Goal: Transaction & Acquisition: Subscribe to service/newsletter

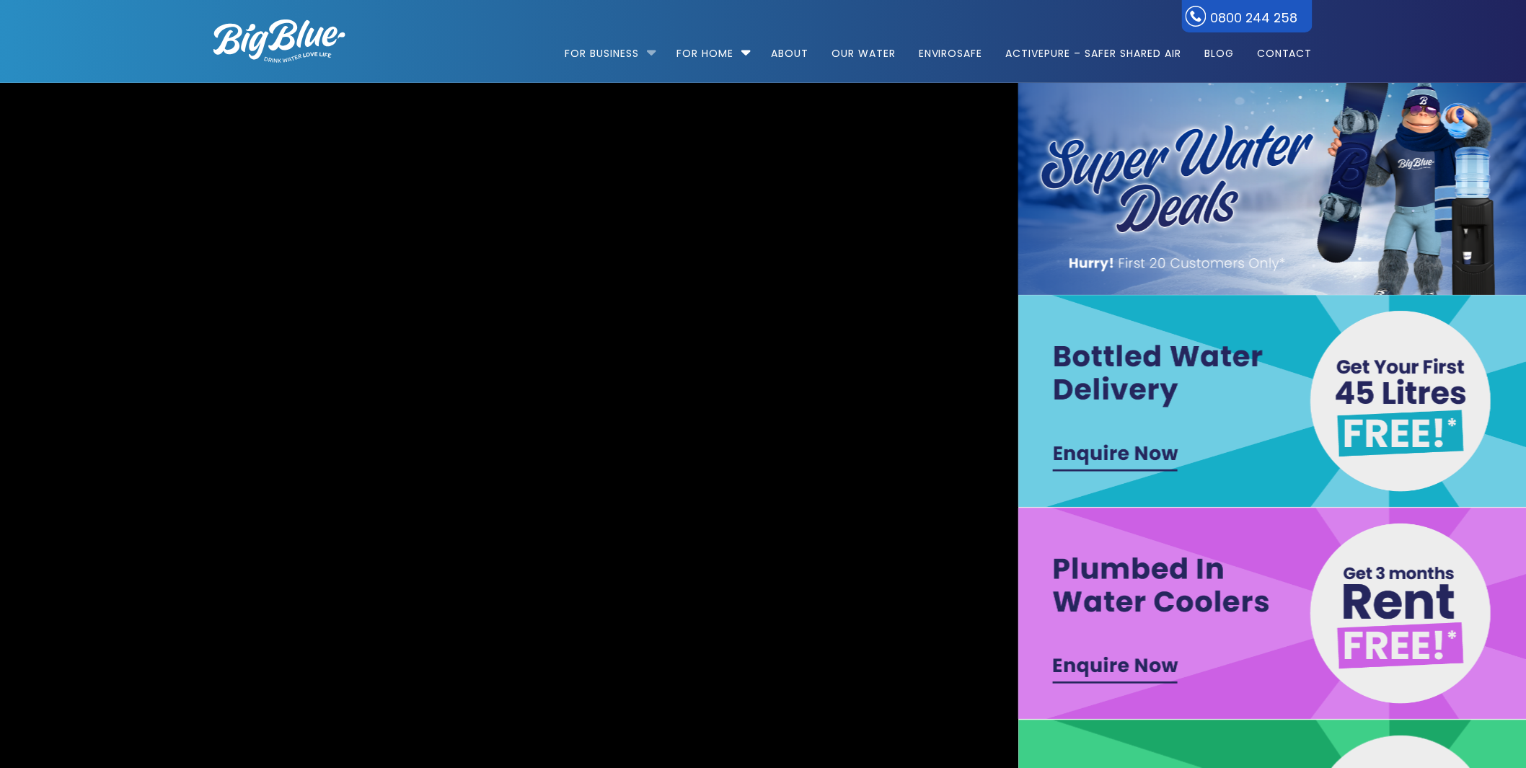
click at [645, 48] on li "For Business Bottled Water Delivery Plumbed in Water Coolers Hot & Cold Water D…" at bounding box center [614, 47] width 99 height 82
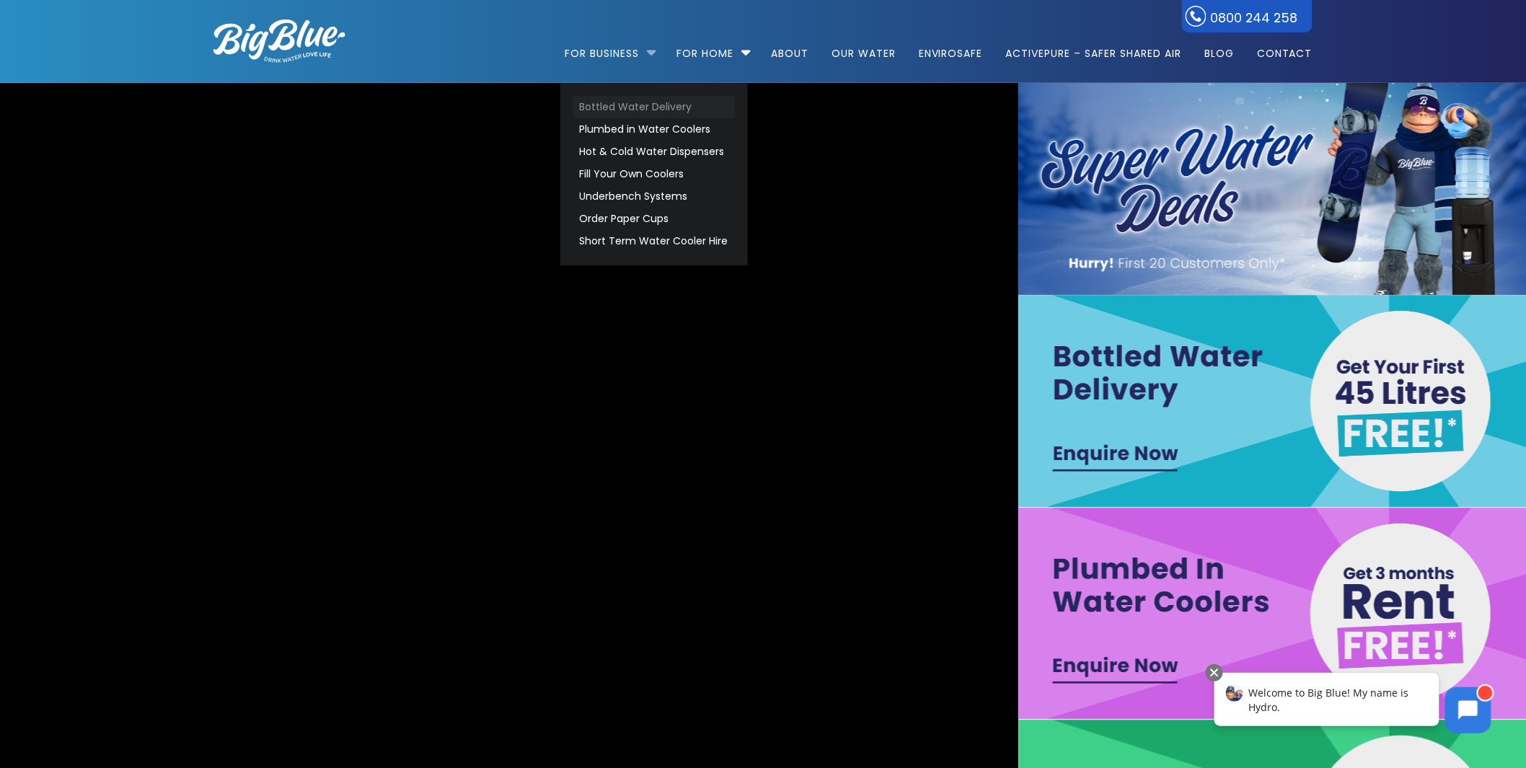
click at [607, 102] on link "Bottled Water Delivery" at bounding box center [654, 107] width 162 height 22
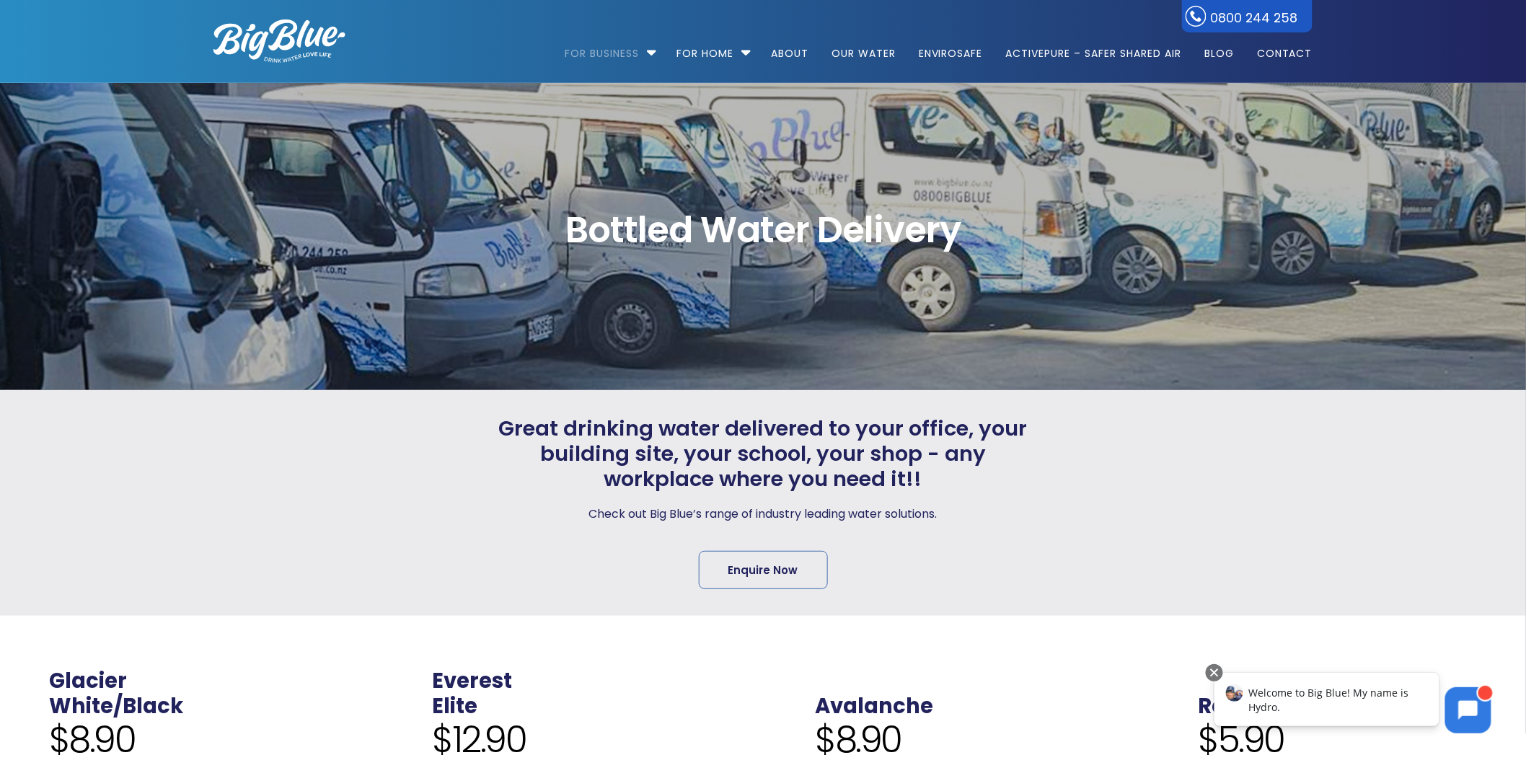
click at [404, 438] on div at bounding box center [327, 503] width 281 height 174
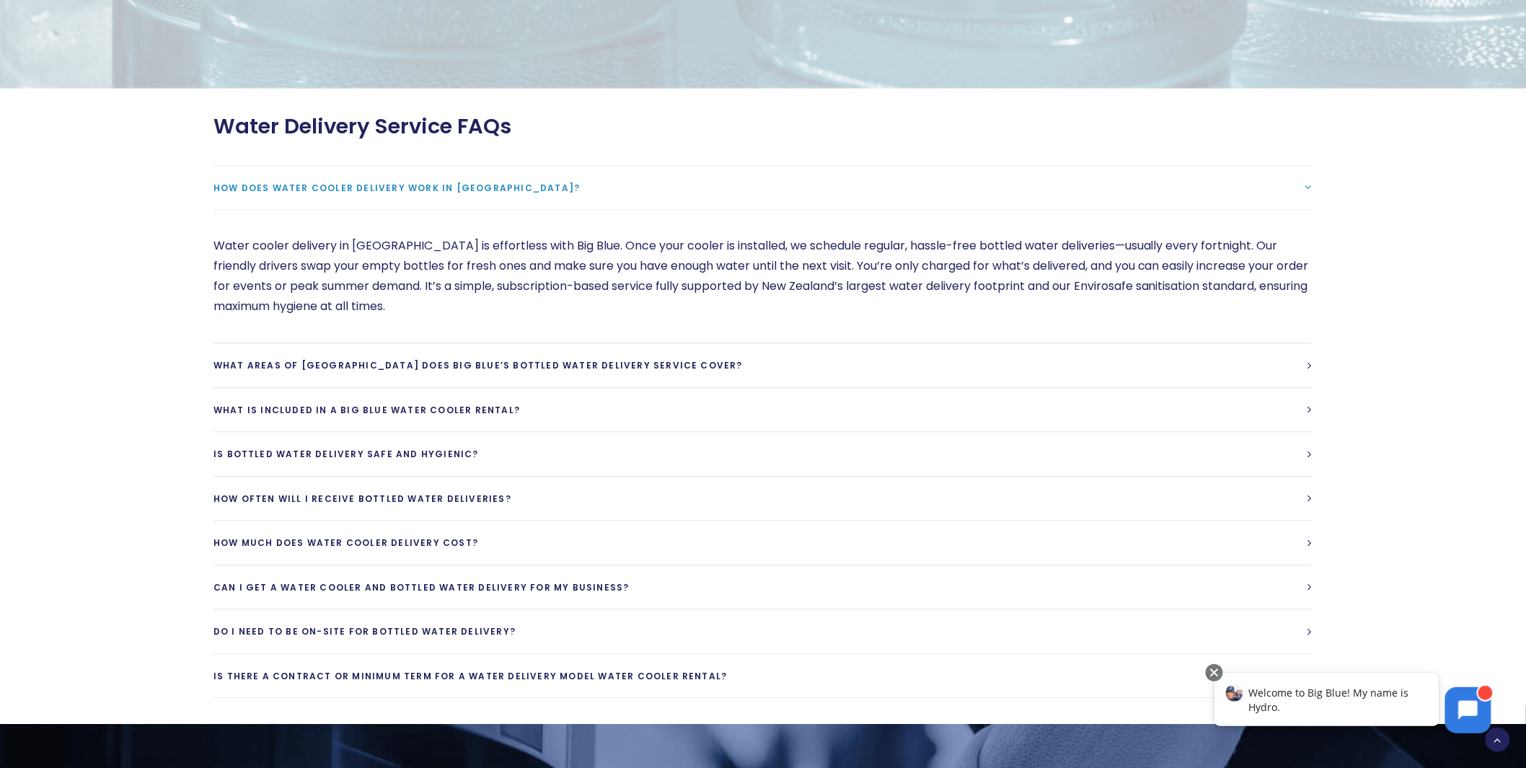
scroll to position [4005, 0]
